Goal: Transaction & Acquisition: Book appointment/travel/reservation

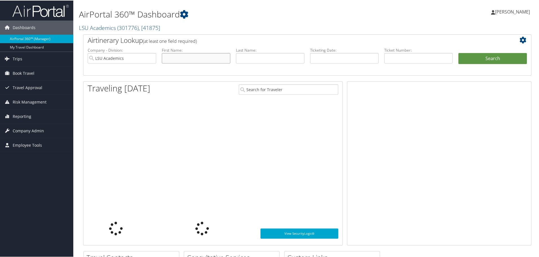
click at [174, 56] on input "text" at bounding box center [196, 57] width 69 height 10
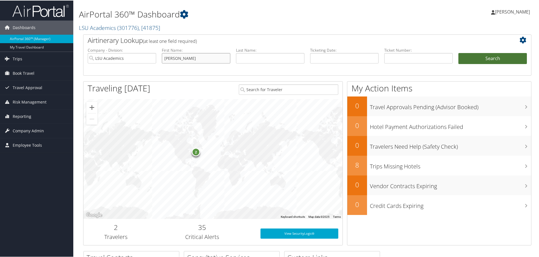
type input "[PERSON_NAME]"
click at [471, 56] on button "Search" at bounding box center [492, 57] width 69 height 11
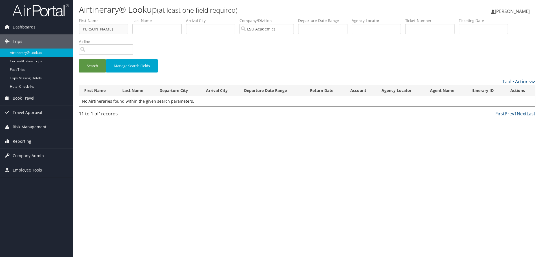
click at [96, 26] on input "[PERSON_NAME]" at bounding box center [103, 29] width 49 height 10
type input "I"
click at [153, 29] on input "text" at bounding box center [157, 29] width 49 height 10
type input "warner"
click at [79, 59] on button "Search" at bounding box center [92, 65] width 27 height 13
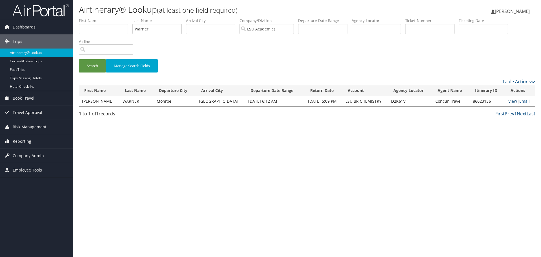
click at [509, 102] on link "View" at bounding box center [513, 100] width 9 height 5
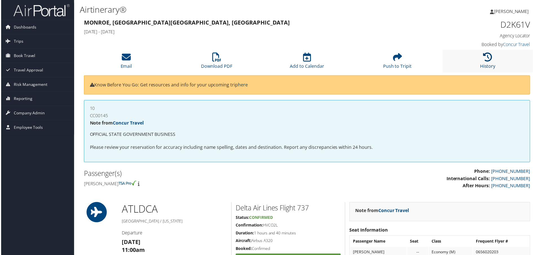
click at [489, 60] on icon at bounding box center [488, 57] width 9 height 9
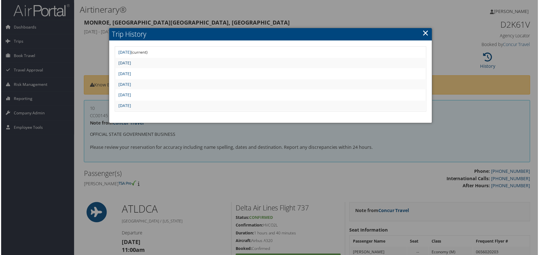
click at [127, 62] on link "Mon Aug 18 17:06:21 MDT 2025" at bounding box center [124, 62] width 13 height 5
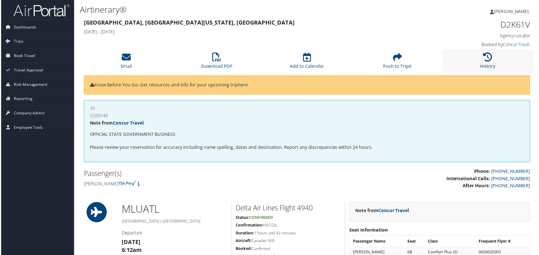
click at [488, 63] on link "History" at bounding box center [489, 63] width 16 height 14
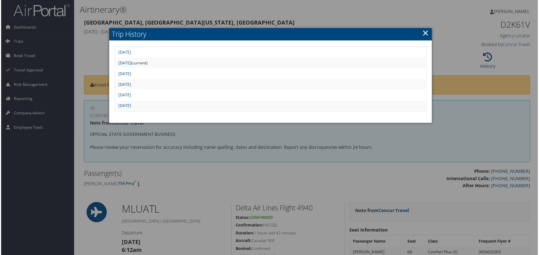
click at [131, 74] on link "Fri Aug 15 06:01:08 MDT 2025" at bounding box center [124, 73] width 13 height 5
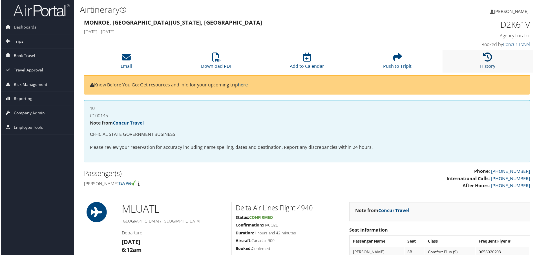
click at [485, 60] on icon at bounding box center [488, 57] width 9 height 9
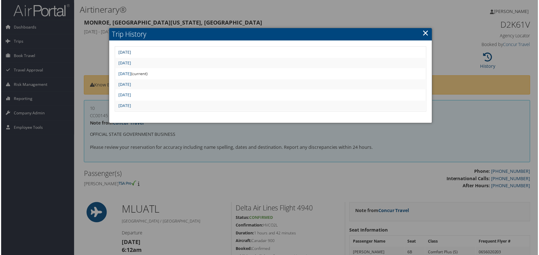
click at [131, 53] on link "Thu Aug 21 05:20:32 MDT 2025" at bounding box center [124, 52] width 13 height 5
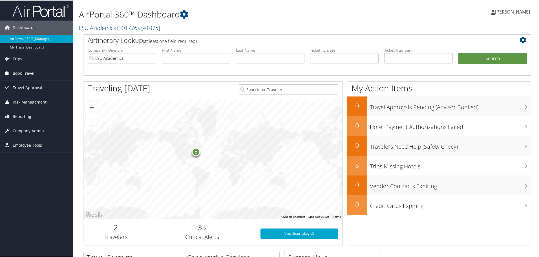
click at [25, 72] on span "Book Travel" at bounding box center [24, 73] width 22 height 14
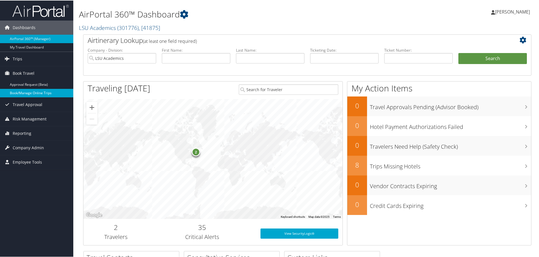
click at [28, 94] on link "Book/Manage Online Trips" at bounding box center [36, 92] width 73 height 8
